Goal: Find specific page/section: Find specific page/section

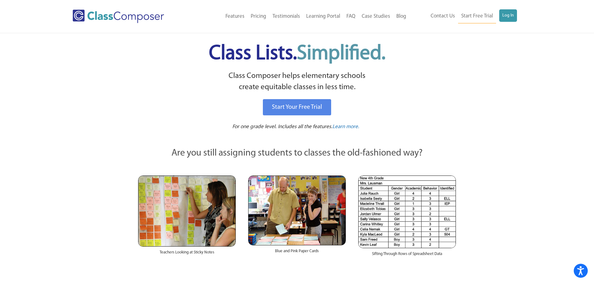
click at [520, 14] on div "Contact Us Start Free Trial Log In" at bounding box center [465, 16] width 112 height 14
click at [512, 14] on link "Log In" at bounding box center [508, 15] width 18 height 12
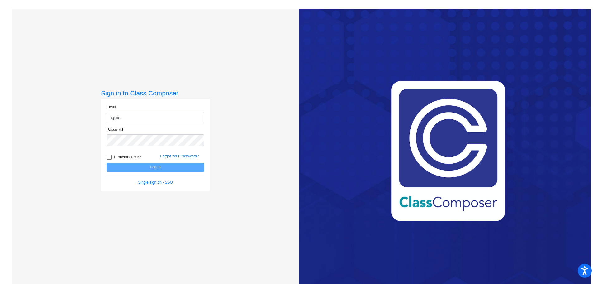
type input "iggie.rasmussen@monroe.k12.nj.us"
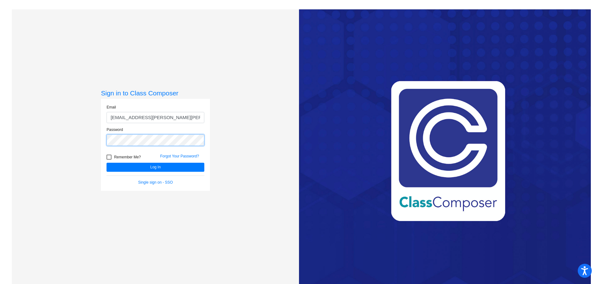
click at [107, 163] on button "Log In" at bounding box center [156, 167] width 98 height 9
click at [163, 167] on button "Log In" at bounding box center [156, 167] width 98 height 9
click at [90, 142] on div "Sign in to Class Composer Email iggie.rasmussen@monroe.k12.nj.us Password Remem…" at bounding box center [155, 151] width 287 height 284
click at [107, 163] on button "Log In" at bounding box center [156, 167] width 98 height 9
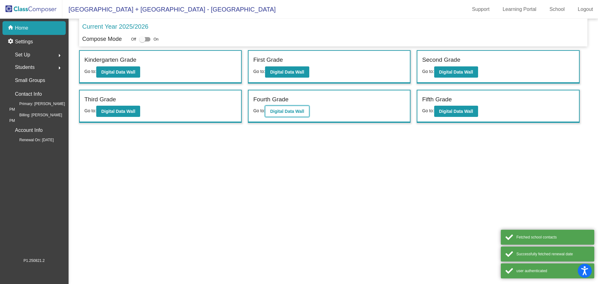
click at [292, 107] on button "Digital Data Wall" at bounding box center [287, 111] width 44 height 11
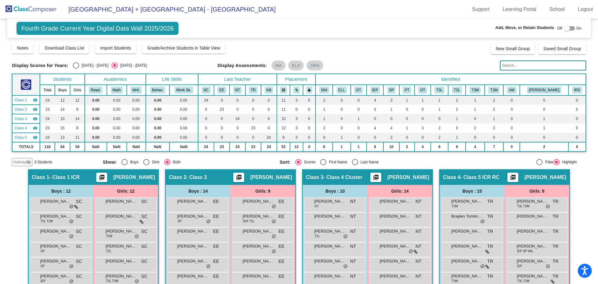
click at [508, 57] on div "Display Scores for Years: 2024 - 2025 2025 - 2026 Grade/Archive Students in Tab…" at bounding box center [299, 104] width 574 height 124
click at [506, 65] on input "text" at bounding box center [543, 65] width 86 height 10
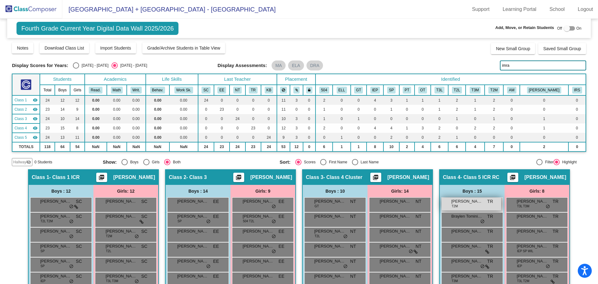
type input "imra"
click at [490, 207] on div "Ahmad Imran T2M TR lock do_not_disturb_alt" at bounding box center [472, 204] width 60 height 13
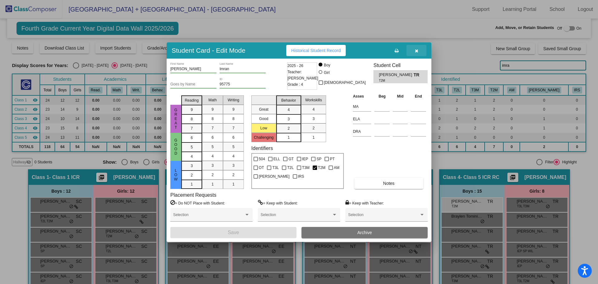
click at [416, 54] on button "button" at bounding box center [417, 50] width 20 height 11
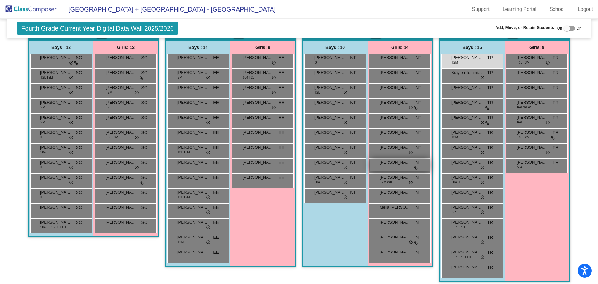
scroll to position [62, 0]
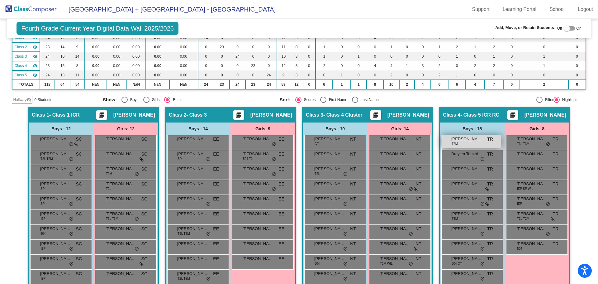
click at [475, 141] on span "Ahmad Imran" at bounding box center [466, 139] width 31 height 6
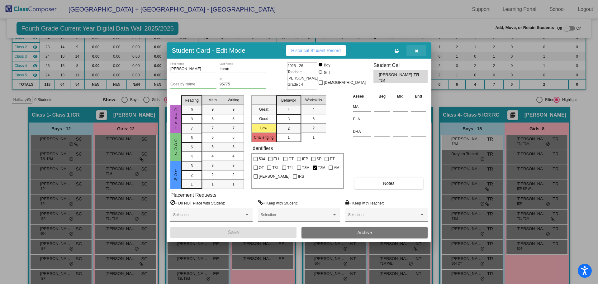
click at [415, 50] on icon "button" at bounding box center [416, 51] width 3 height 4
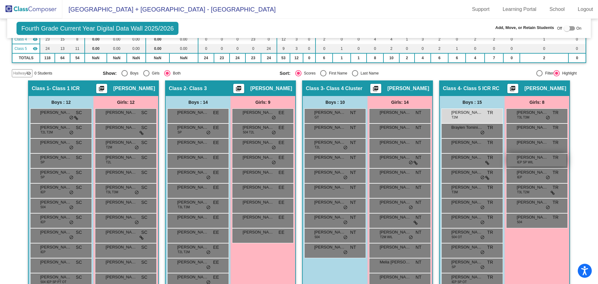
scroll to position [156, 0]
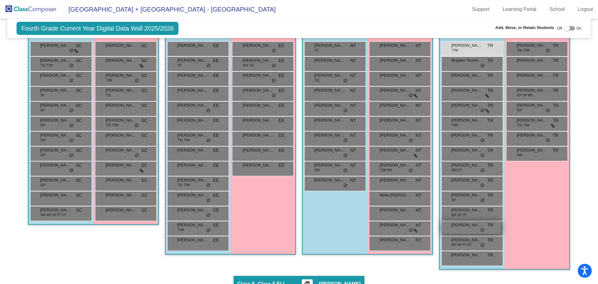
click at [472, 230] on div "Nicholas Paul Graf TR lock do_not_disturb_alt" at bounding box center [472, 227] width 60 height 13
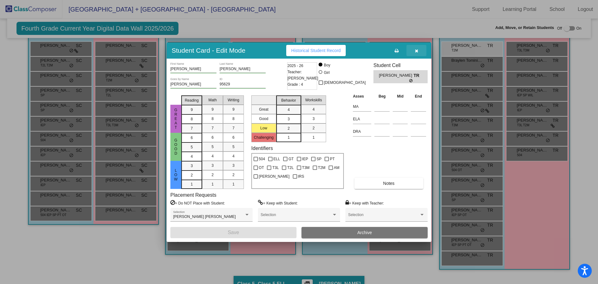
click at [417, 52] on icon "button" at bounding box center [416, 51] width 3 height 4
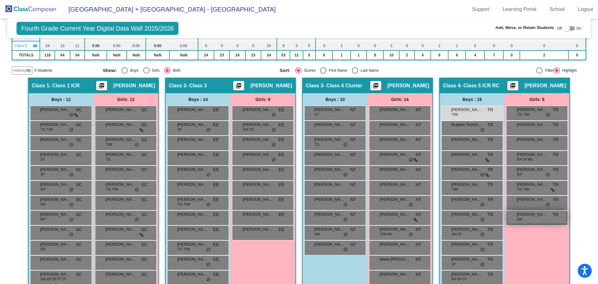
scroll to position [31, 0]
